Goal: Find specific page/section: Find specific page/section

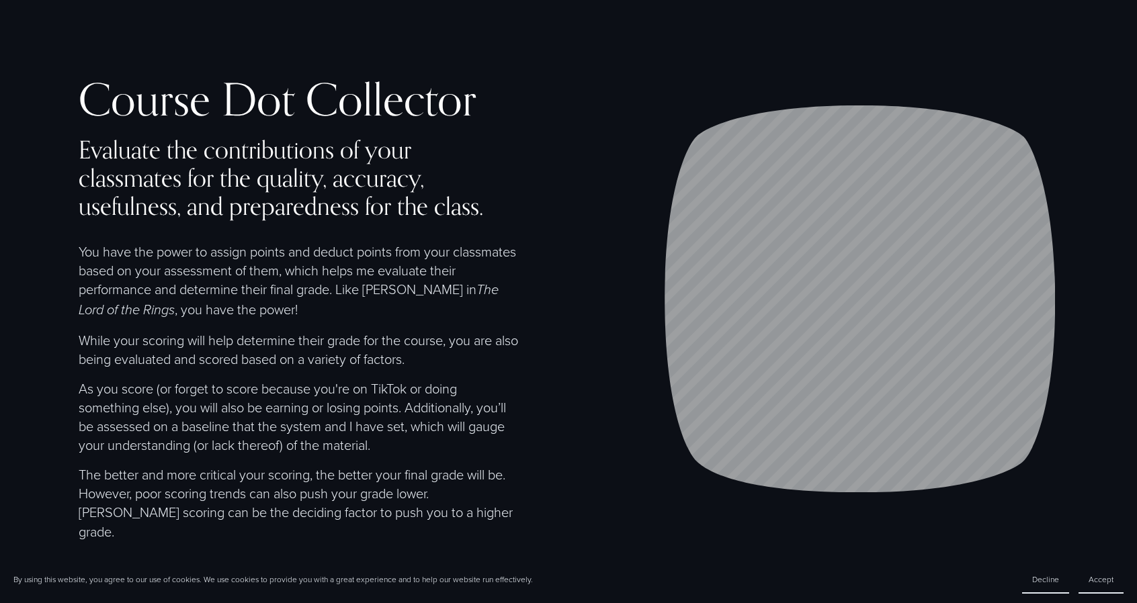
scroll to position [177, 0]
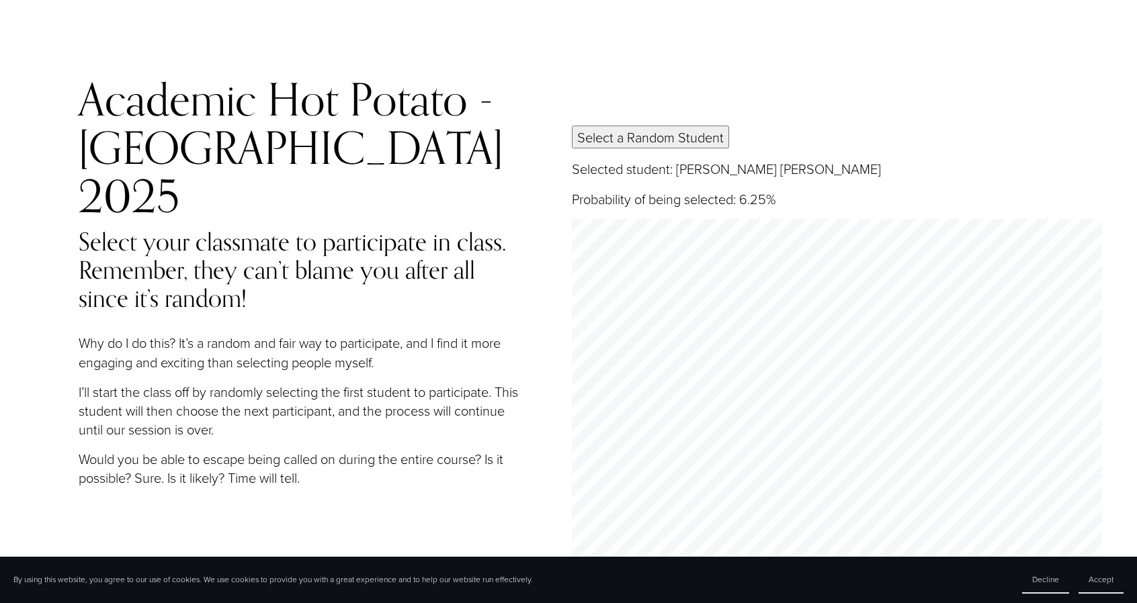
click at [626, 126] on button "Select a Random Student" at bounding box center [650, 137] width 157 height 23
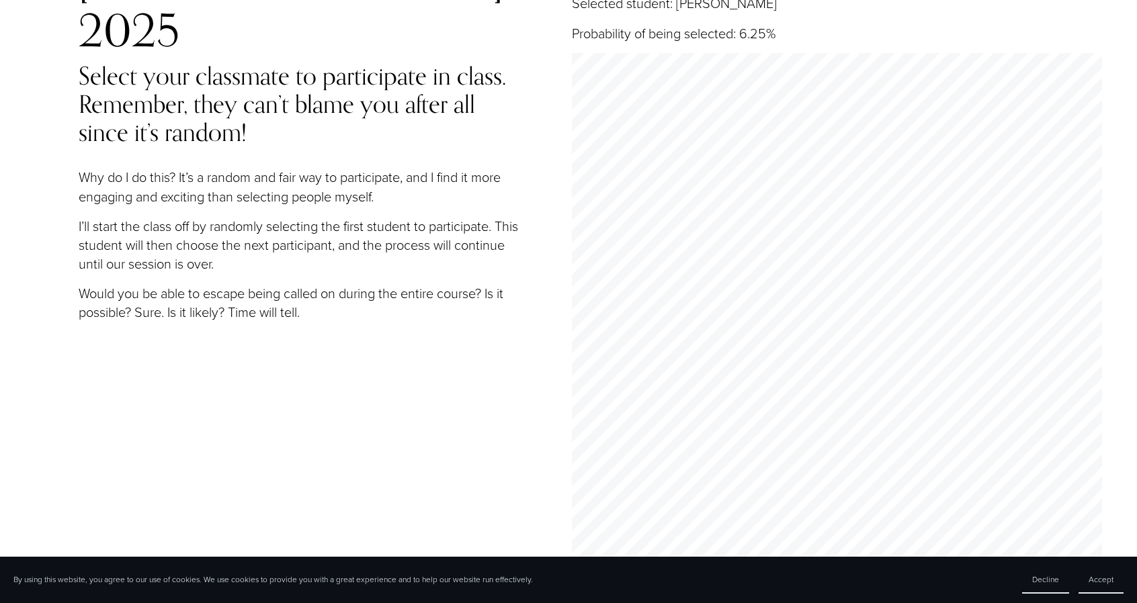
scroll to position [267, 0]
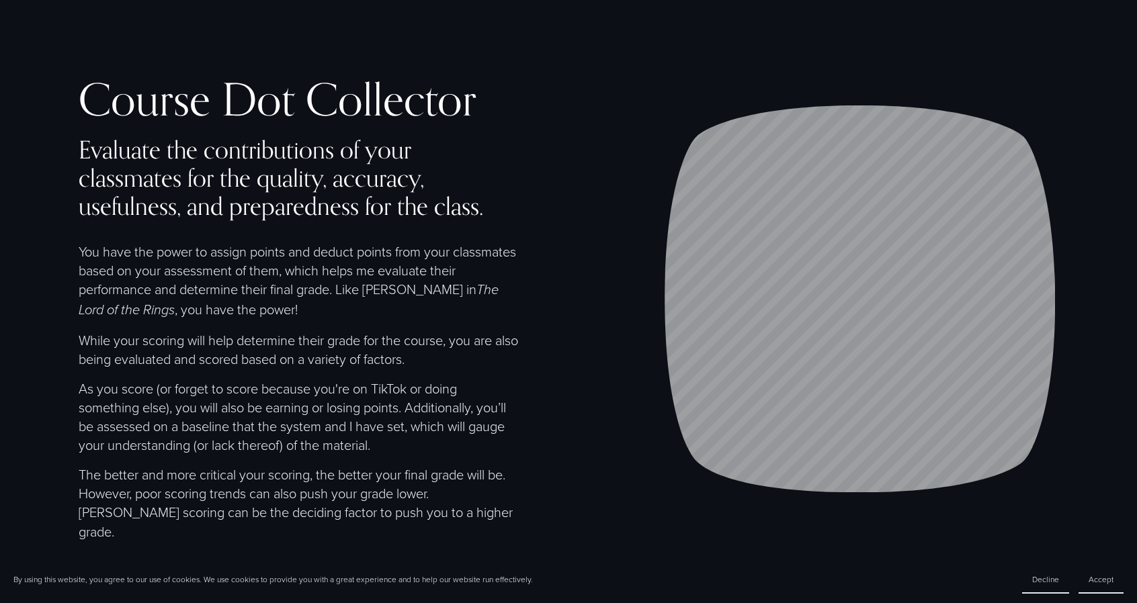
scroll to position [1, 0]
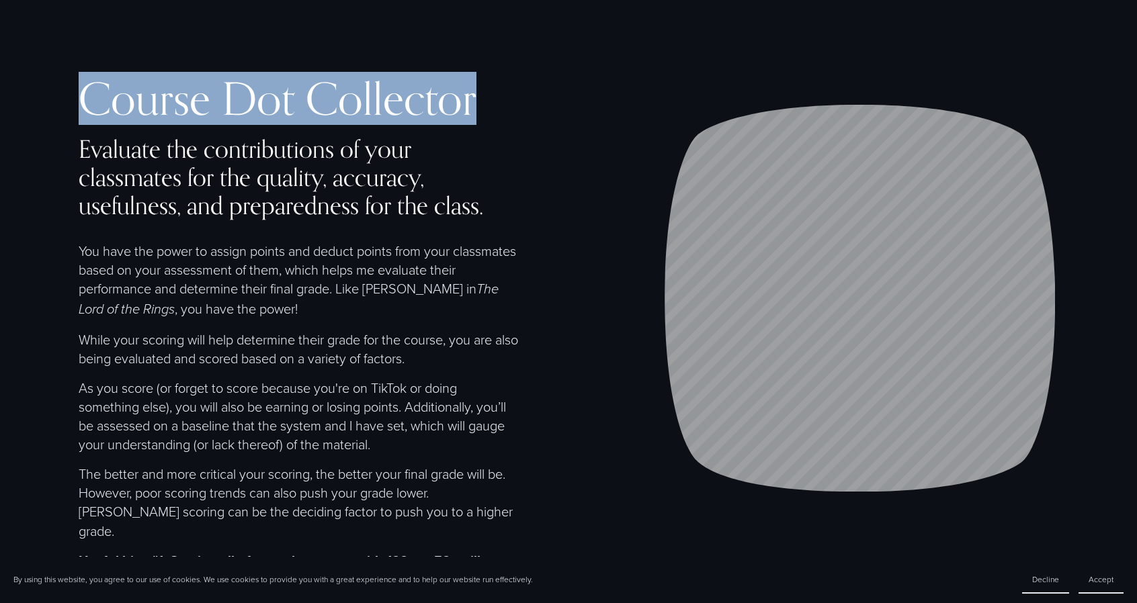
drag, startPoint x: 482, startPoint y: 94, endPoint x: 75, endPoint y: 112, distance: 407.6
click at [75, 112] on div "Course Dot Collector Evaluate the contributions of your classmates for the qual…" at bounding box center [568, 397] width 1137 height 644
copy h2 "Course Dot Collector"
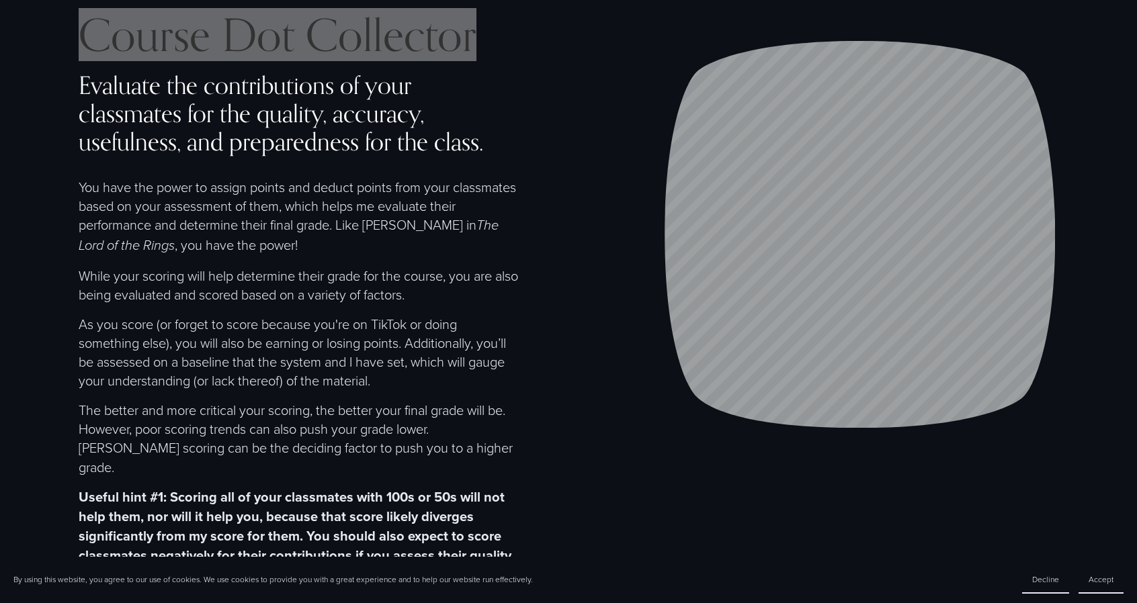
scroll to position [0, 0]
